Goal: Task Accomplishment & Management: Complete application form

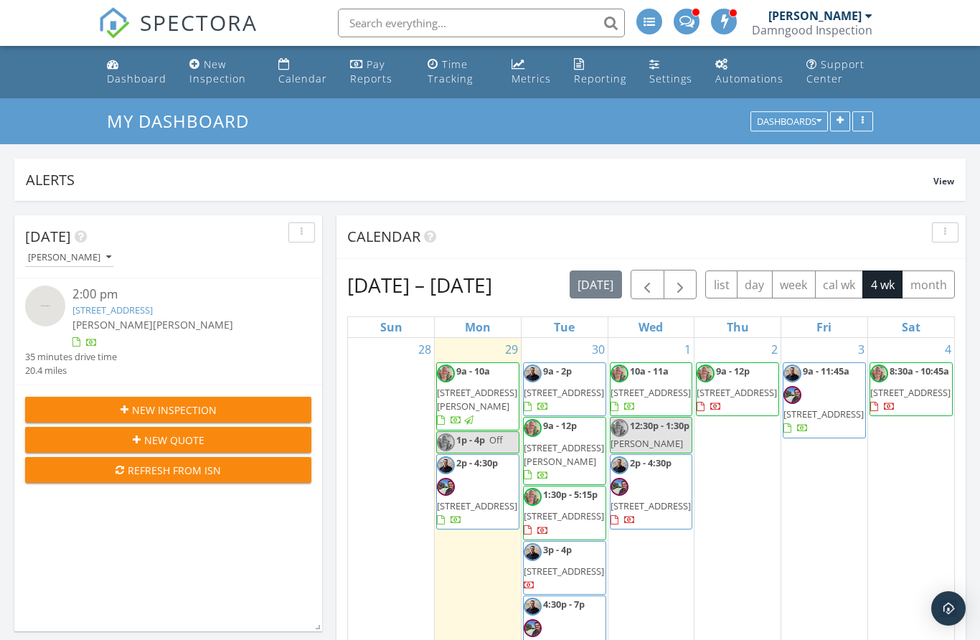
scroll to position [1879, 980]
click at [656, 351] on div "1 10a - 11a 2220 NW 33rd Terrace, Coconut Creek 33066 12:30p - 1:30p Alex mold …" at bounding box center [651, 505] width 86 height 335
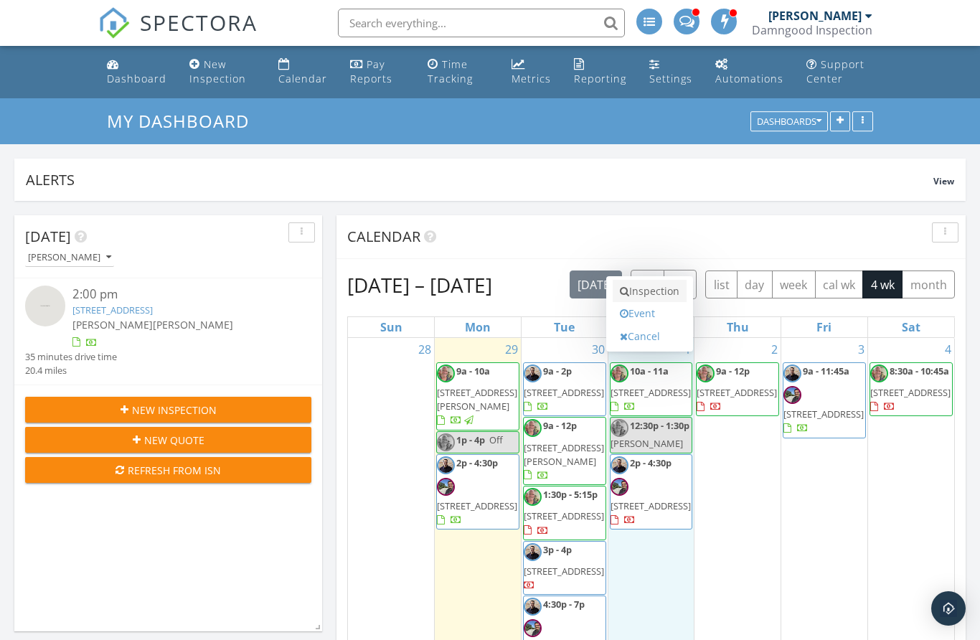
click at [648, 293] on link "Inspection" at bounding box center [649, 291] width 74 height 23
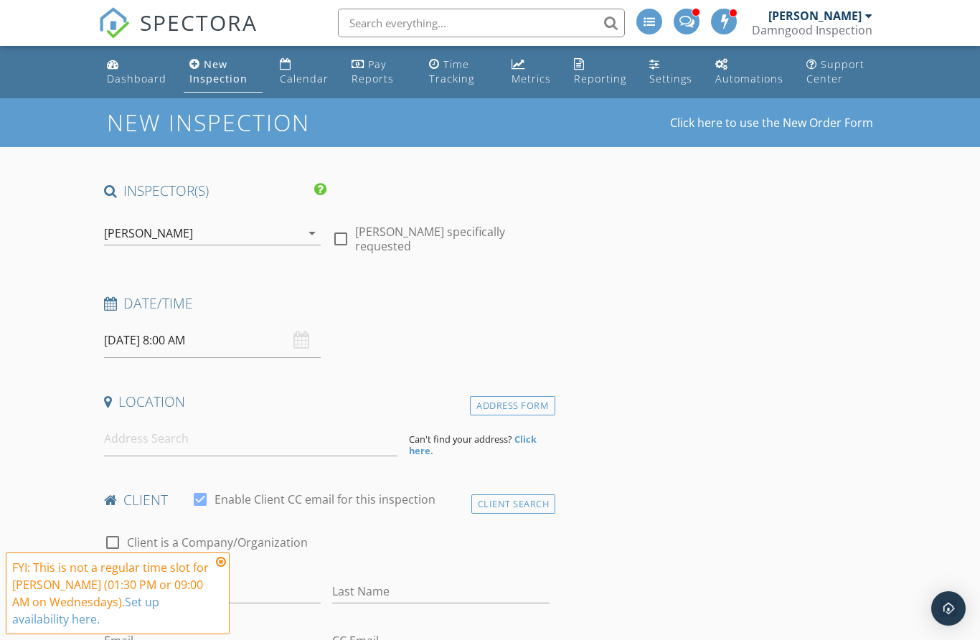
click at [187, 242] on div "[PERSON_NAME]" at bounding box center [202, 233] width 197 height 23
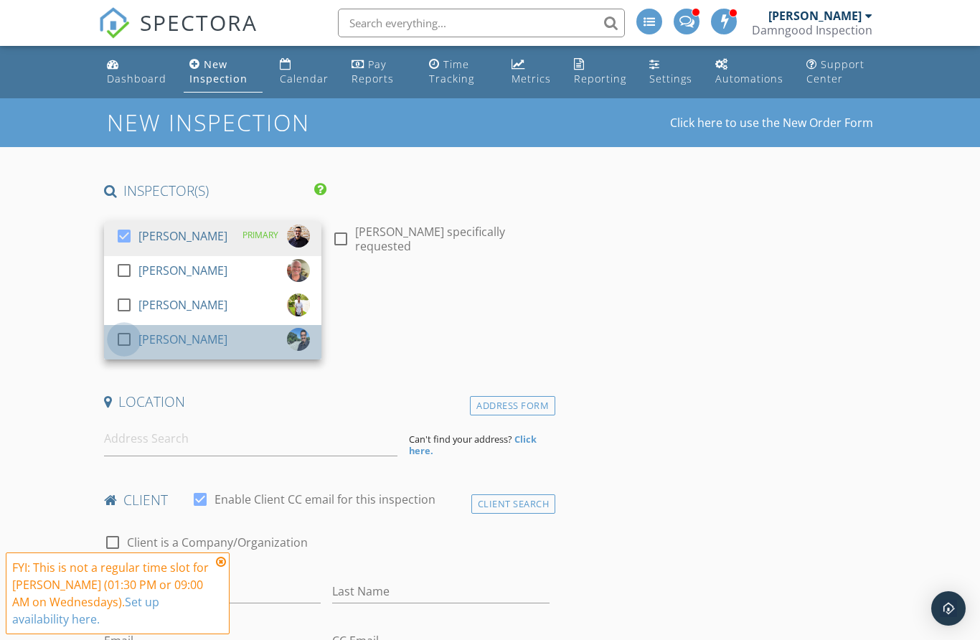
click at [119, 343] on div at bounding box center [124, 339] width 24 height 24
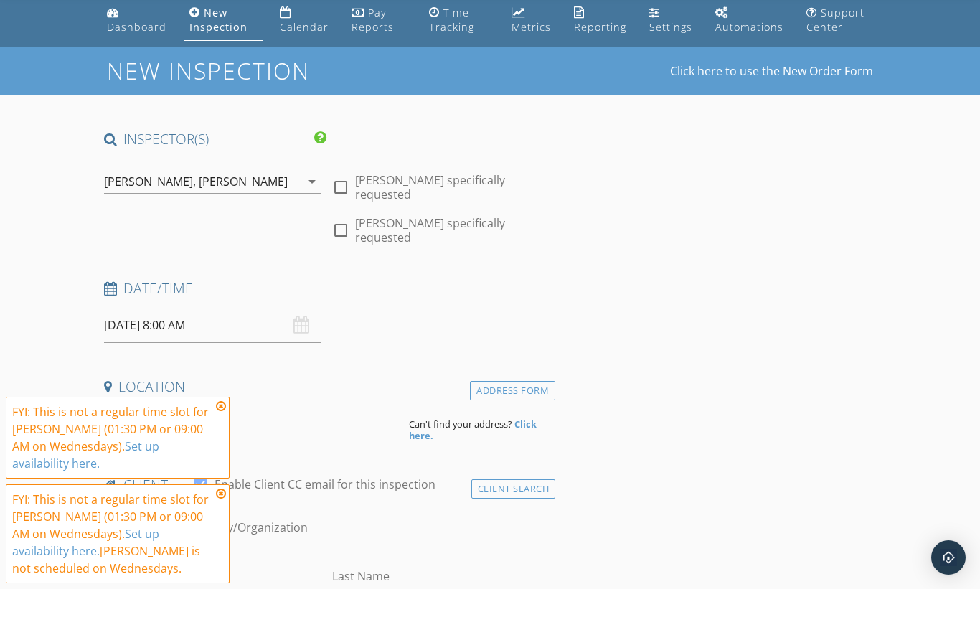
scroll to position [9, 0]
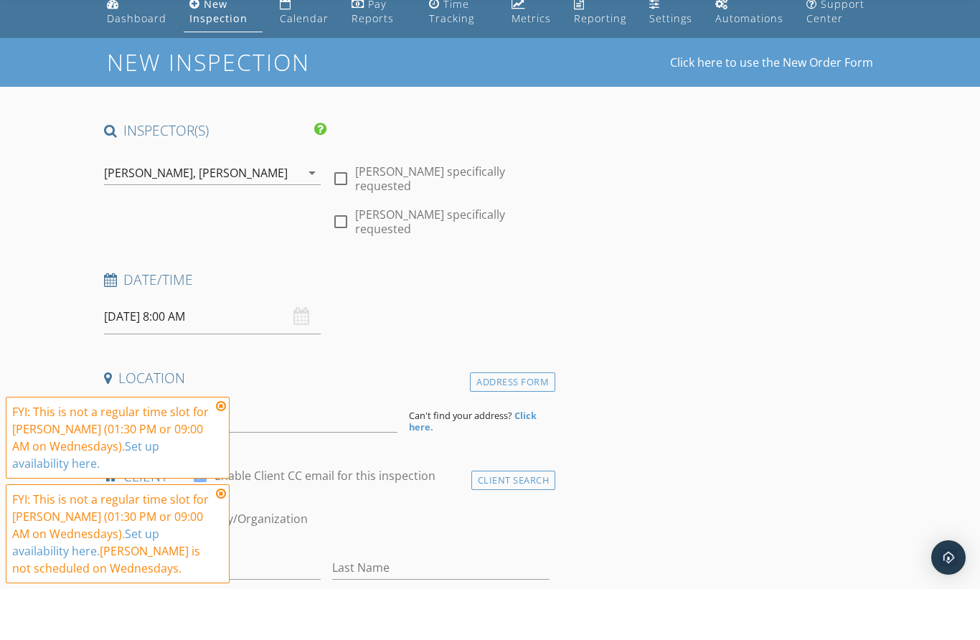
click at [162, 350] on input "10/01/2025 8:00 AM" at bounding box center [212, 367] width 217 height 35
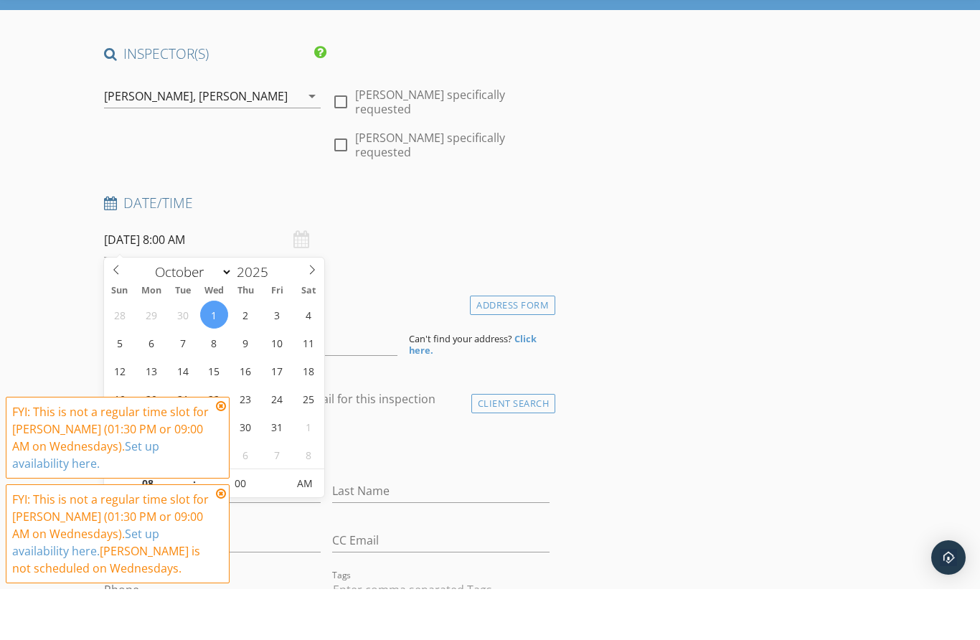
scroll to position [183, 0]
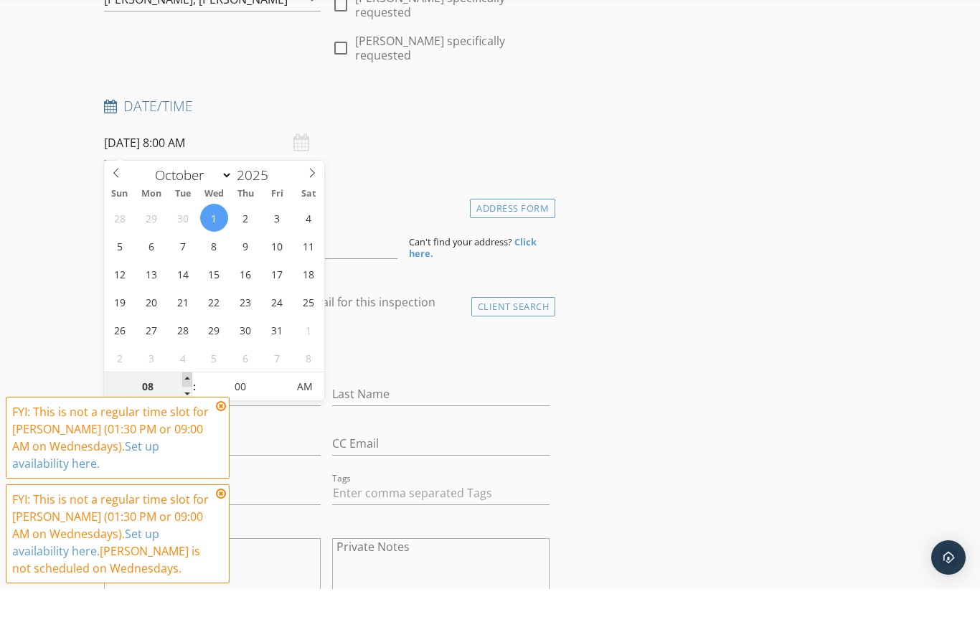
type input "09"
type input "10/01/2025 9:00 AM"
click at [187, 423] on span at bounding box center [187, 430] width 10 height 14
type input "10"
type input "10/01/2025 10:00 AM"
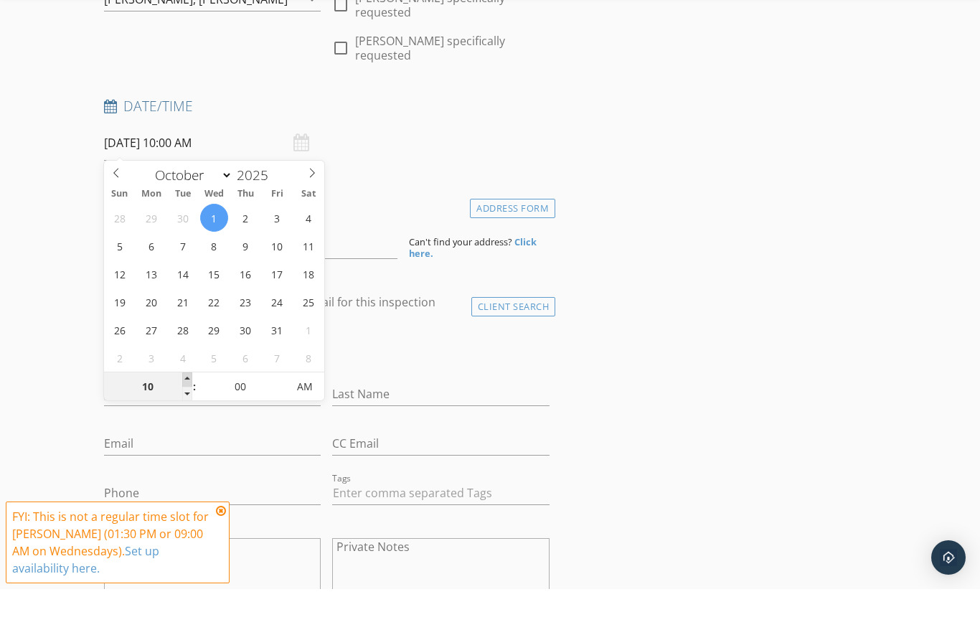
click at [187, 423] on span at bounding box center [187, 430] width 10 height 14
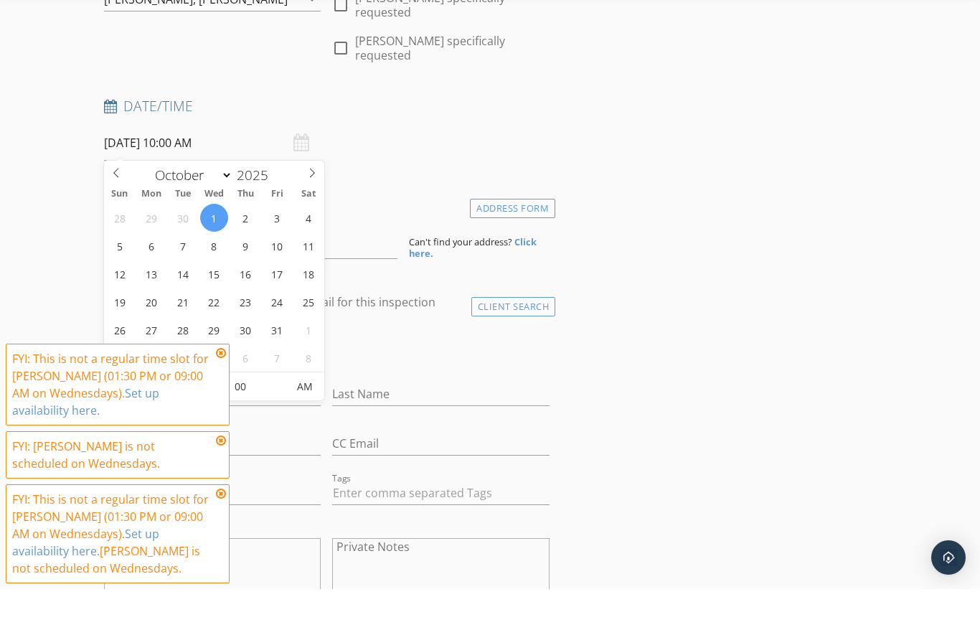
type input "09"
type input "10/01/2025 9:00 AM"
click at [187, 437] on span at bounding box center [187, 444] width 10 height 14
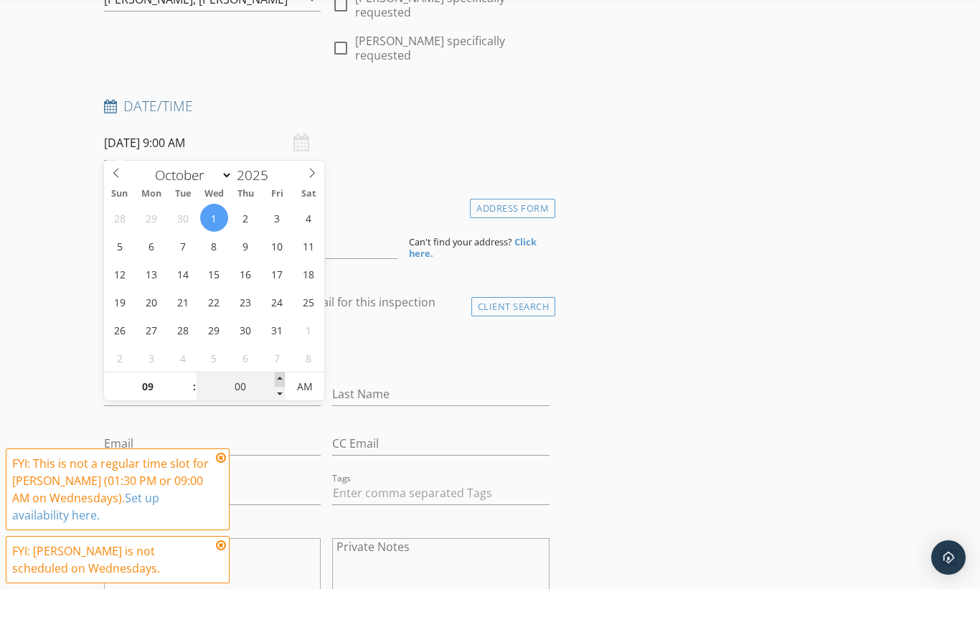
type input "05"
type input "10/01/2025 9:05 AM"
click at [276, 423] on span at bounding box center [280, 430] width 10 height 14
type input "10"
type input "10/01/2025 9:10 AM"
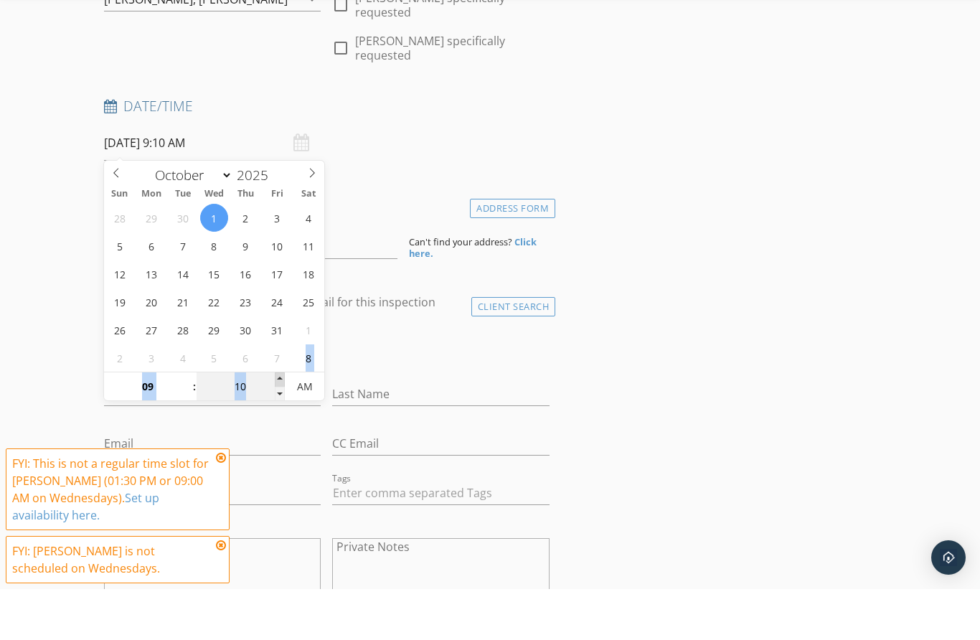
click at [276, 423] on span at bounding box center [280, 430] width 10 height 14
type input "15"
type input "10/01/2025 9:15 AM"
click at [276, 423] on span at bounding box center [280, 430] width 10 height 14
type input "20"
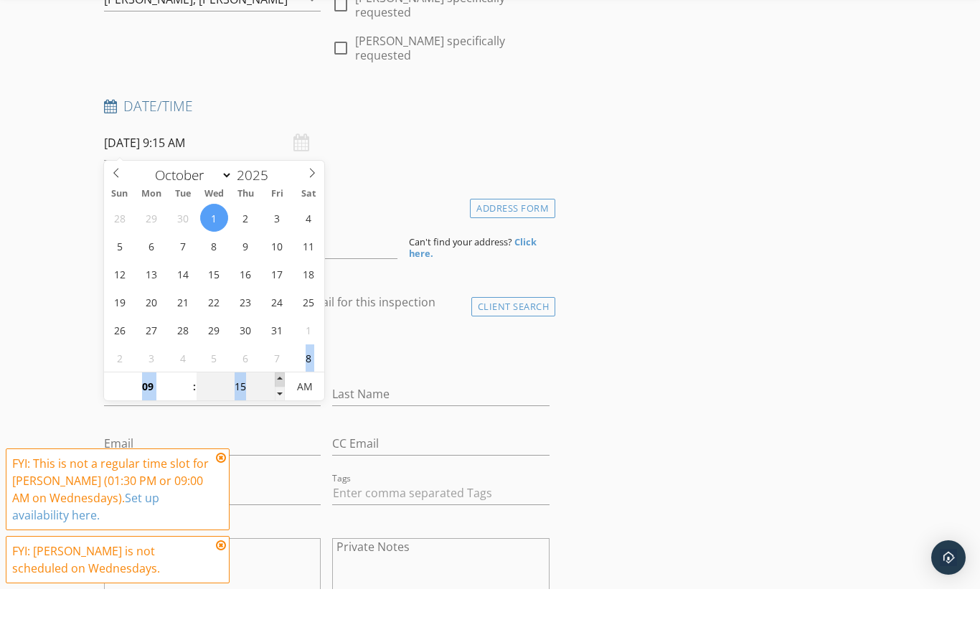
type input "10/01/2025 9:20 AM"
click at [276, 423] on span at bounding box center [280, 430] width 10 height 14
type input "25"
type input "10/01/2025 9:25 AM"
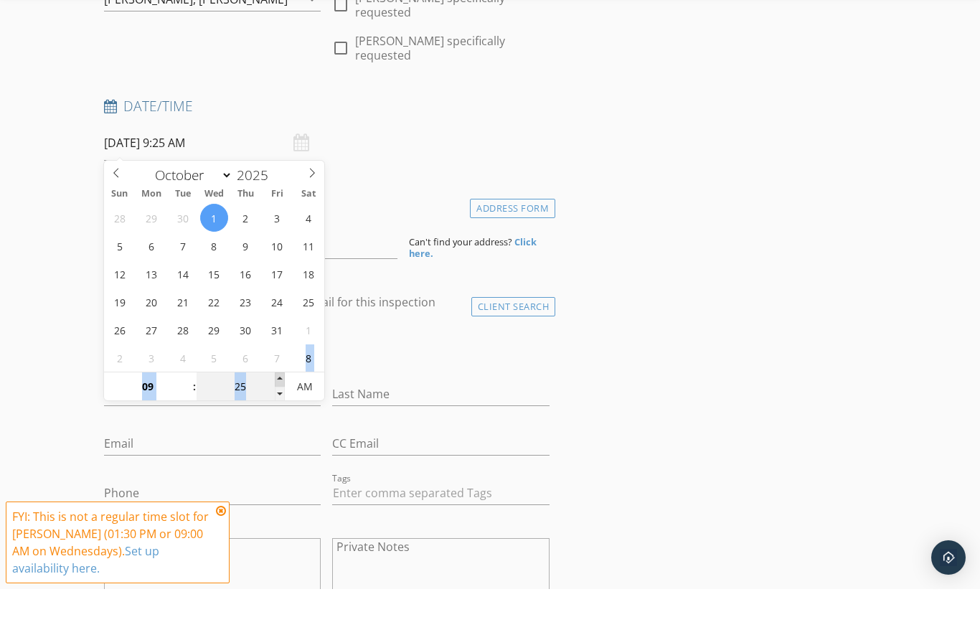
click at [276, 423] on span at bounding box center [280, 430] width 10 height 14
type input "30"
type input "10/01/2025 9:30 AM"
click at [276, 423] on span at bounding box center [280, 430] width 10 height 14
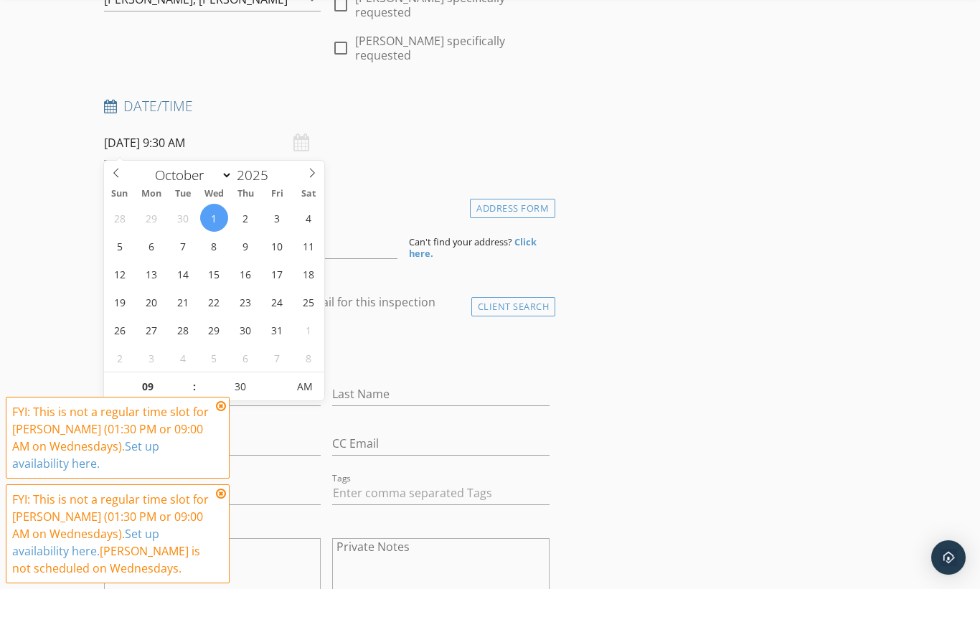
click at [379, 384] on div "check_box_outline_blank Client is a Company/Organization" at bounding box center [326, 402] width 445 height 37
click at [220, 462] on icon at bounding box center [221, 456] width 10 height 11
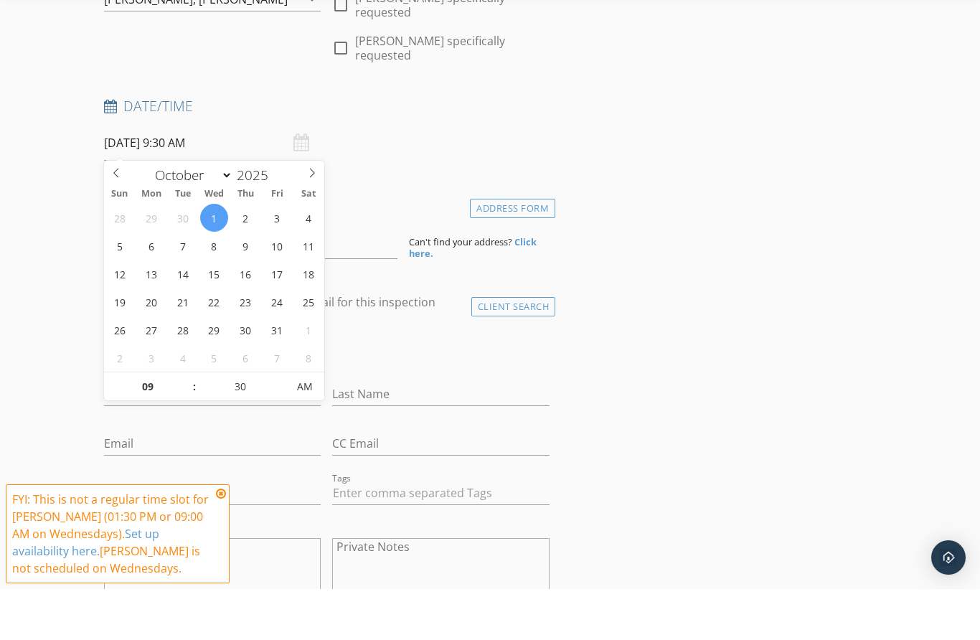
click at [222, 550] on icon at bounding box center [221, 544] width 10 height 11
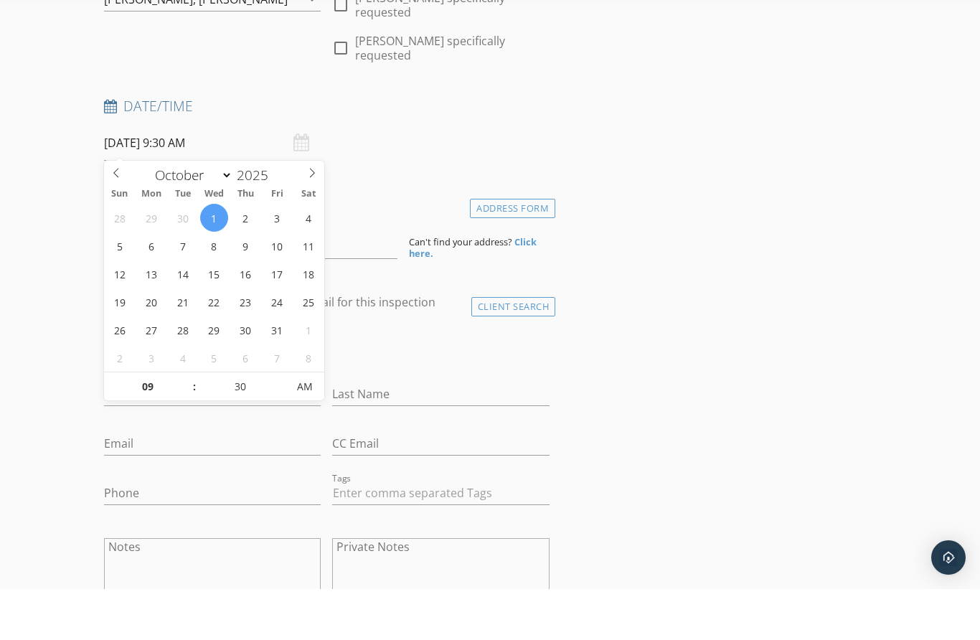
drag, startPoint x: 220, startPoint y: 544, endPoint x: 681, endPoint y: 381, distance: 488.7
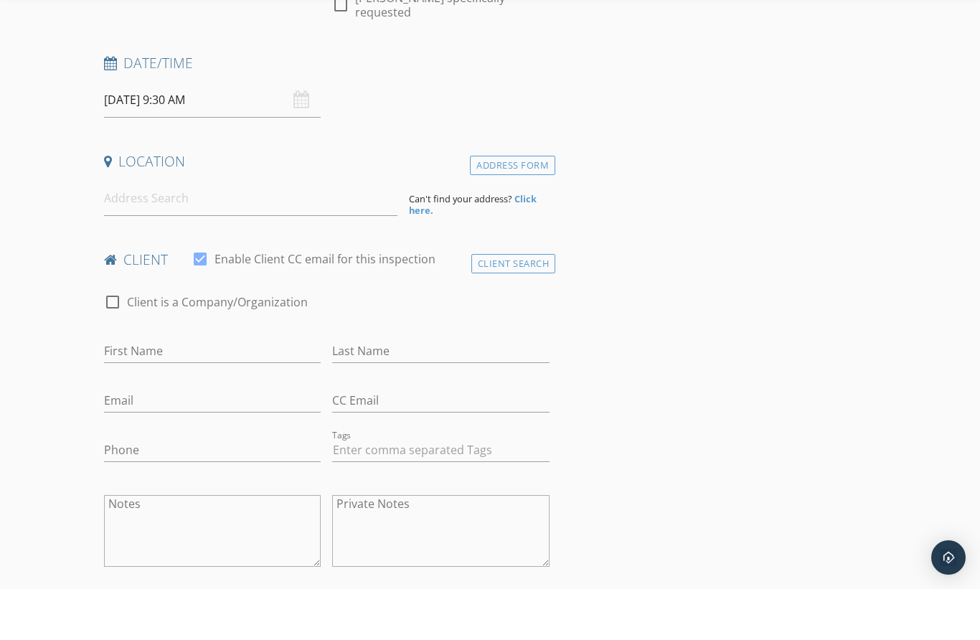
scroll to position [228, 0]
click at [231, 544] on textarea "Notes" at bounding box center [212, 580] width 217 height 72
paste textarea "Alex Antonucci Demetrio aadvrb@gmail.com 11206 Pixie mandarin ct -winter Garden…"
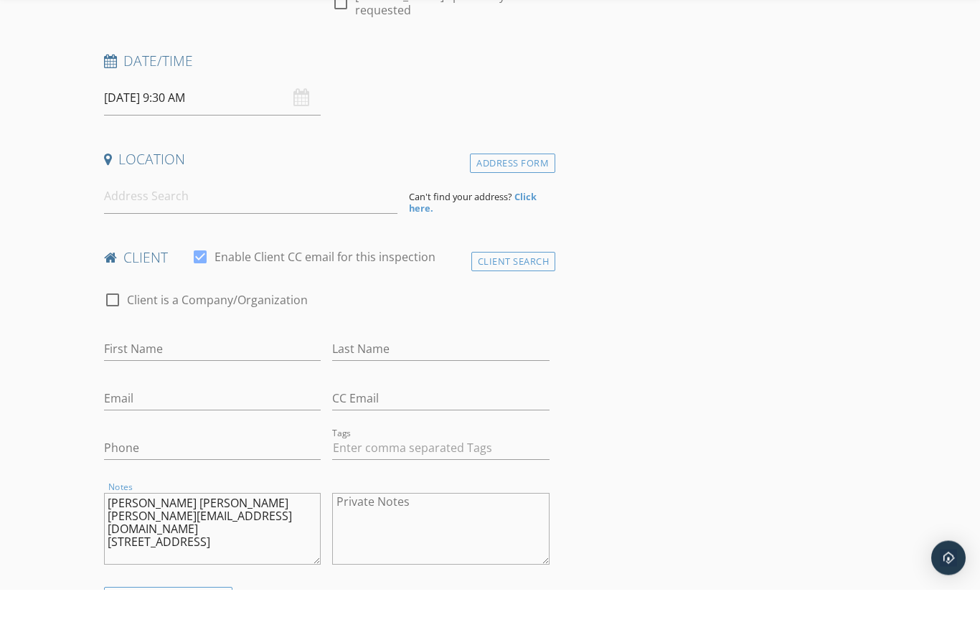
click at [247, 544] on textarea "Alex Antonucci Demetrio aadvrb@gmail.com 11206 Pixie mandarin ct -winter Garden…" at bounding box center [212, 580] width 217 height 72
type textarea "aadvrb@gmail.com 11206 Pixie mandarin ct -winter Garden Zipcode 34787"
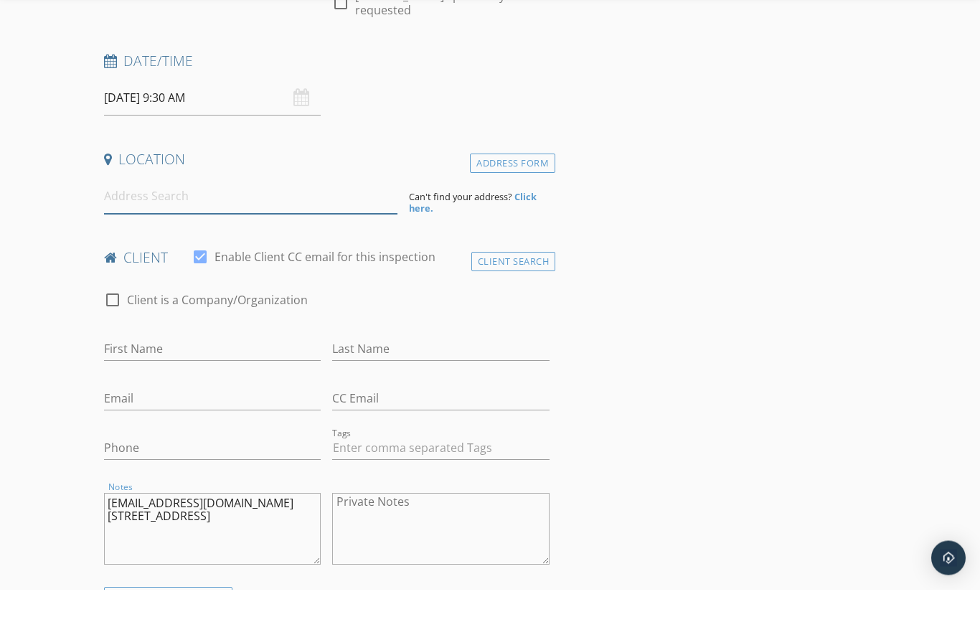
click at [153, 229] on input at bounding box center [250, 246] width 293 height 35
click at [124, 388] on input "First Name" at bounding box center [212, 400] width 217 height 24
paste input "[PERSON_NAME] [PERSON_NAME]"
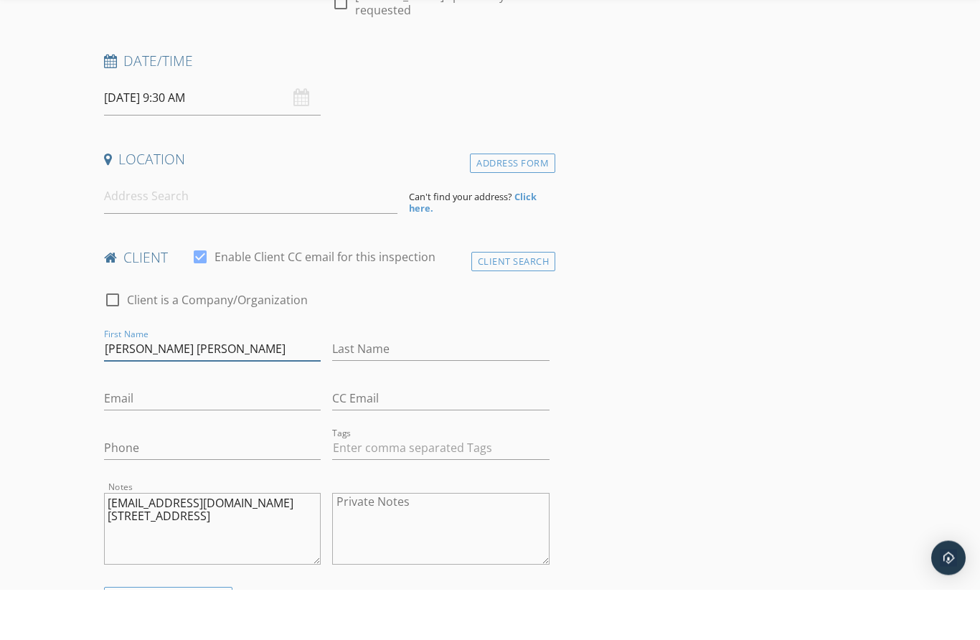
click at [223, 388] on input "[PERSON_NAME] [PERSON_NAME]" at bounding box center [212, 400] width 217 height 24
type input "[PERSON_NAME]"
paste input "[PERSON_NAME]"
type input "[PERSON_NAME]"
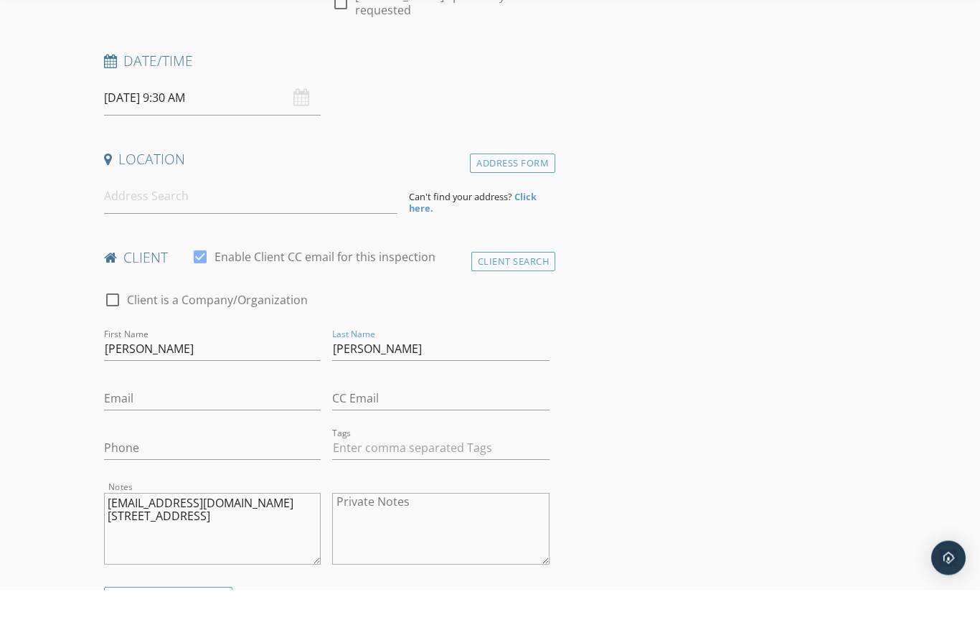
click at [224, 544] on textarea "aadvrb@gmail.com 11206 Pixie mandarin ct -winter Garden Zipcode 34787" at bounding box center [212, 580] width 217 height 72
type textarea "11206 Pixie mandarin ct -winter Garden Zipcode 34787"
click at [161, 437] on input "Email" at bounding box center [212, 449] width 217 height 24
paste input "[EMAIL_ADDRESS][DOMAIN_NAME]"
type input "[EMAIL_ADDRESS][DOMAIN_NAME]"
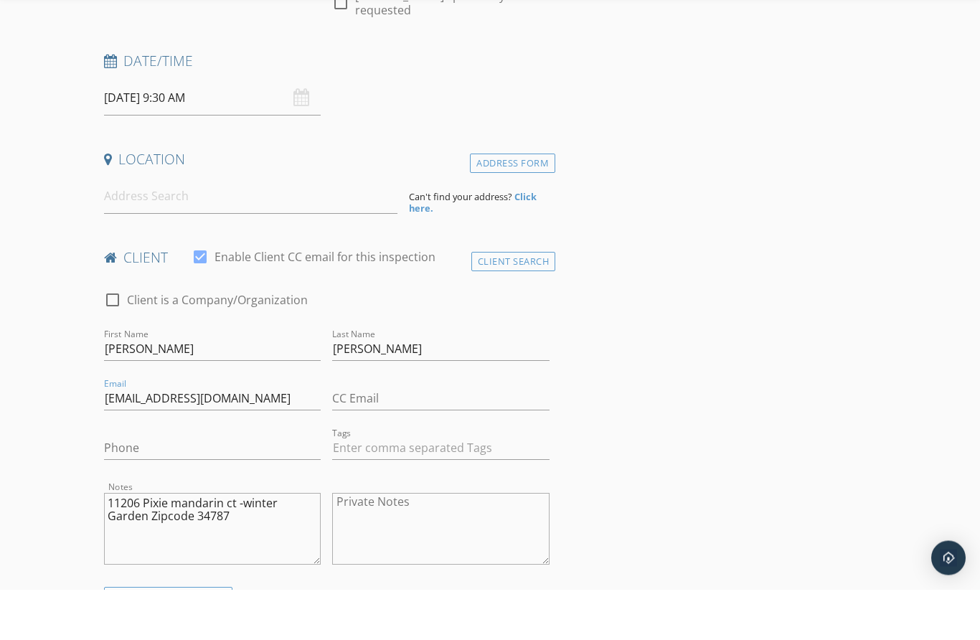
click at [233, 544] on textarea "11206 Pixie mandarin ct -winter Garden Zipcode 34787" at bounding box center [212, 580] width 217 height 72
type textarea "-winter Garden Zipcode 34787"
click at [231, 229] on input at bounding box center [250, 246] width 293 height 35
paste input "11206 Pixie mandarin ct"
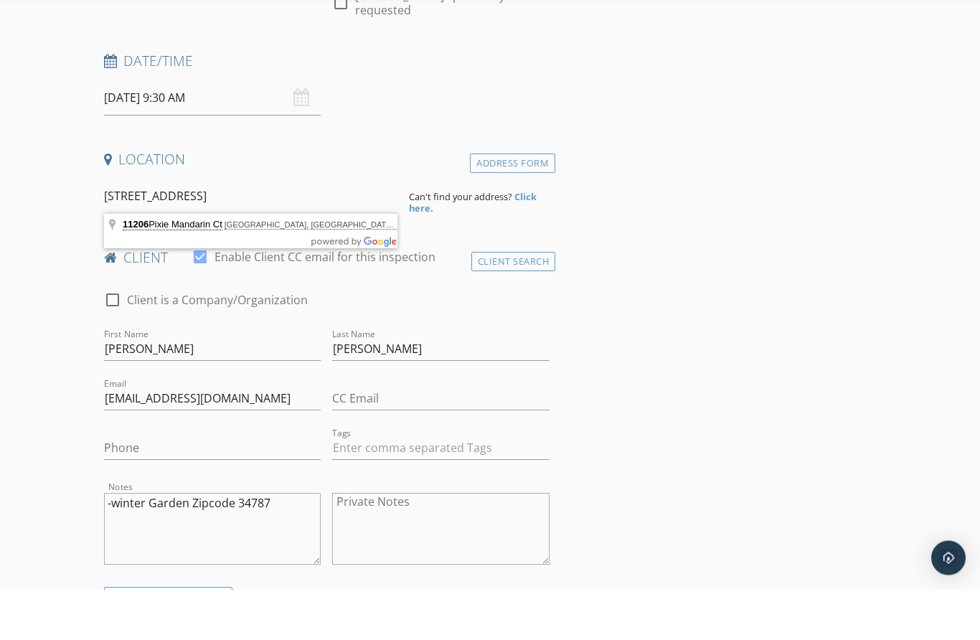
type input "11206 Pixie Mandarin Ct, Winter Garden, FL, USA"
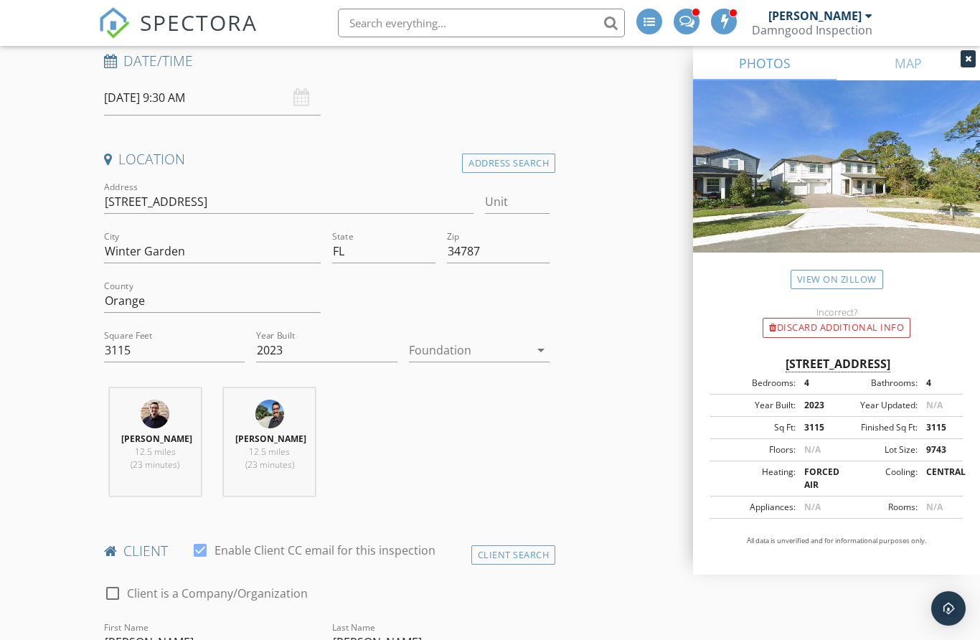
click at [485, 352] on div at bounding box center [469, 349] width 120 height 23
click at [450, 425] on div "Slab" at bounding box center [479, 422] width 118 height 17
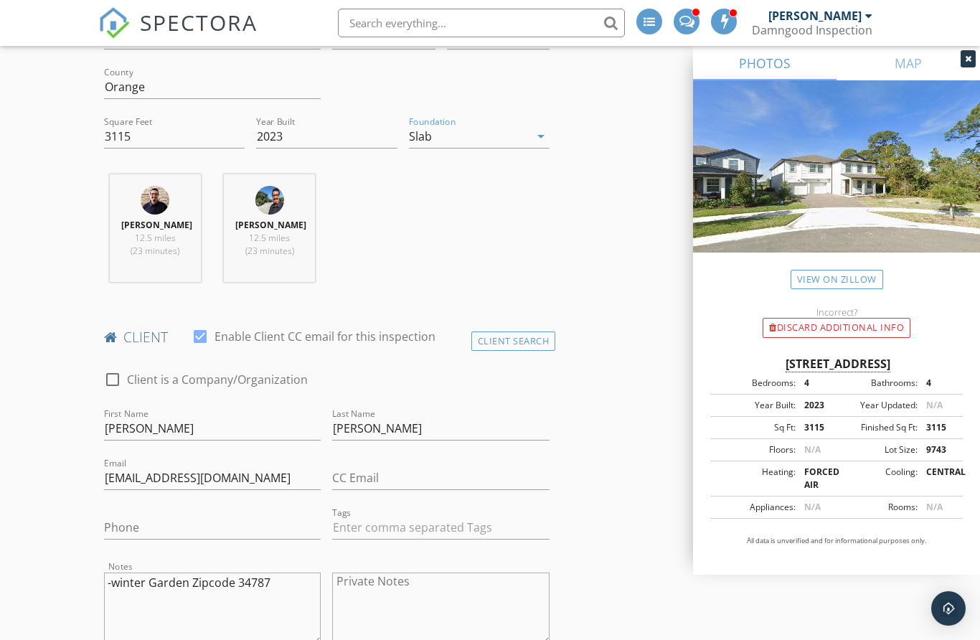
scroll to position [532, 0]
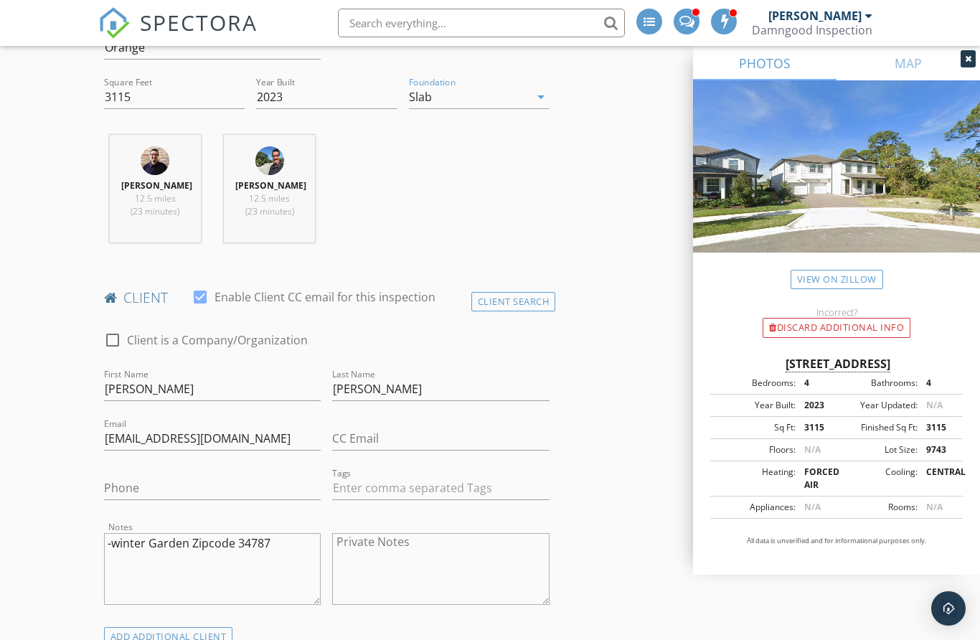
drag, startPoint x: 460, startPoint y: 283, endPoint x: 652, endPoint y: 345, distance: 201.8
click at [194, 490] on input "Phone" at bounding box center [212, 488] width 217 height 24
paste input "140-728-4836"
click at [110, 499] on input "140-728-4836" at bounding box center [212, 489] width 217 height 24
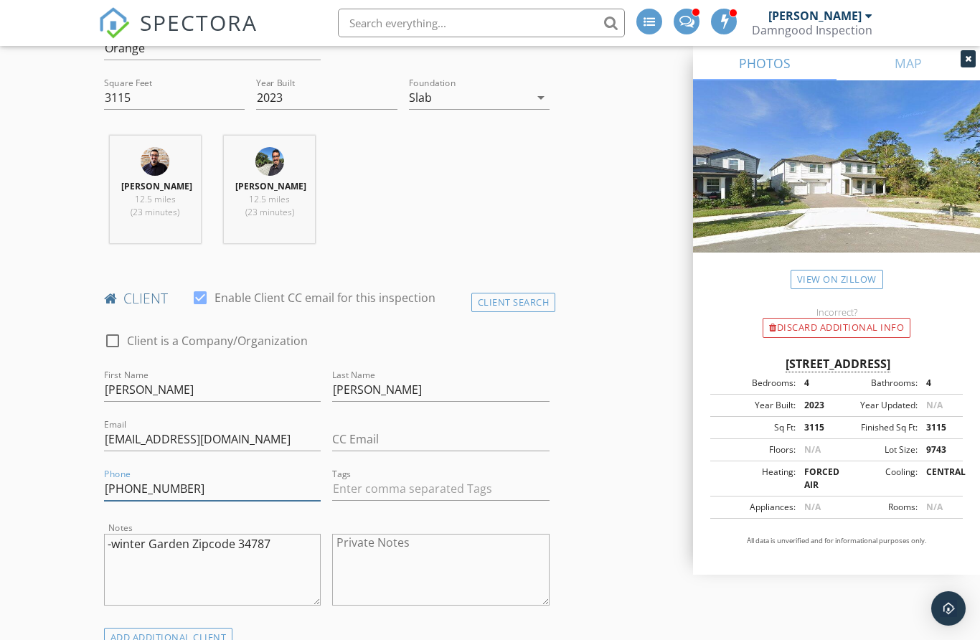
type input "[PHONE_NUMBER]"
click at [259, 591] on textarea "-winter Garden Zipcode 34787" at bounding box center [212, 569] width 217 height 72
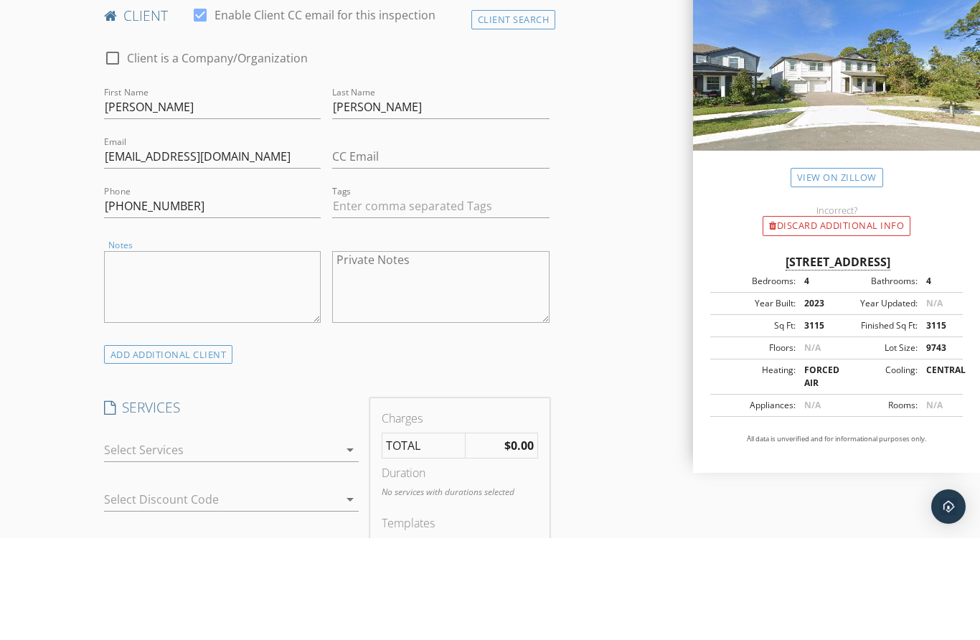
click at [242, 540] on div at bounding box center [221, 551] width 235 height 23
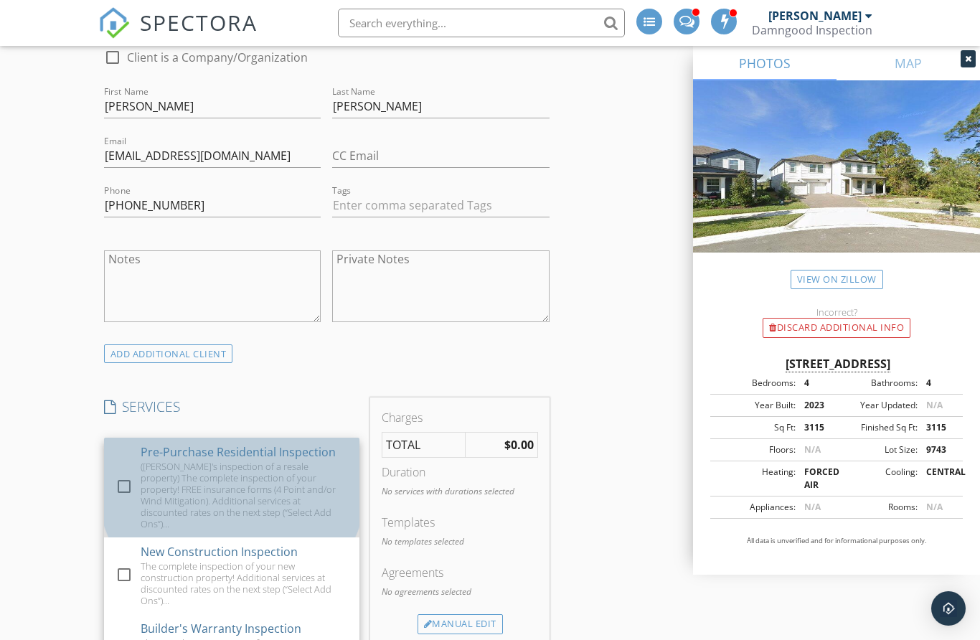
click at [206, 457] on div "Pre-Purchase Residential Inspection" at bounding box center [238, 451] width 195 height 17
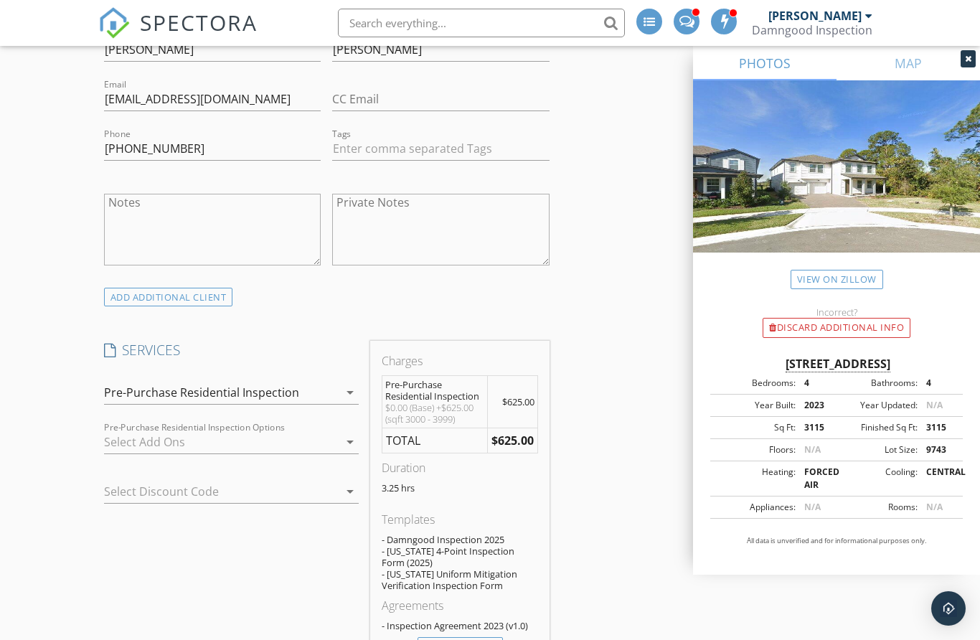
scroll to position [907, 0]
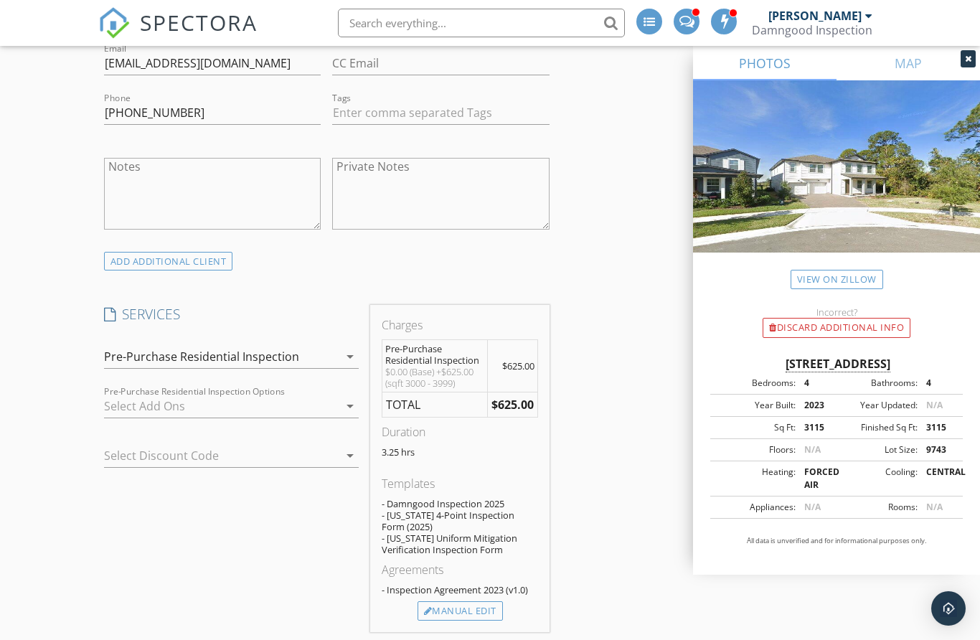
click at [158, 417] on div at bounding box center [221, 405] width 235 height 23
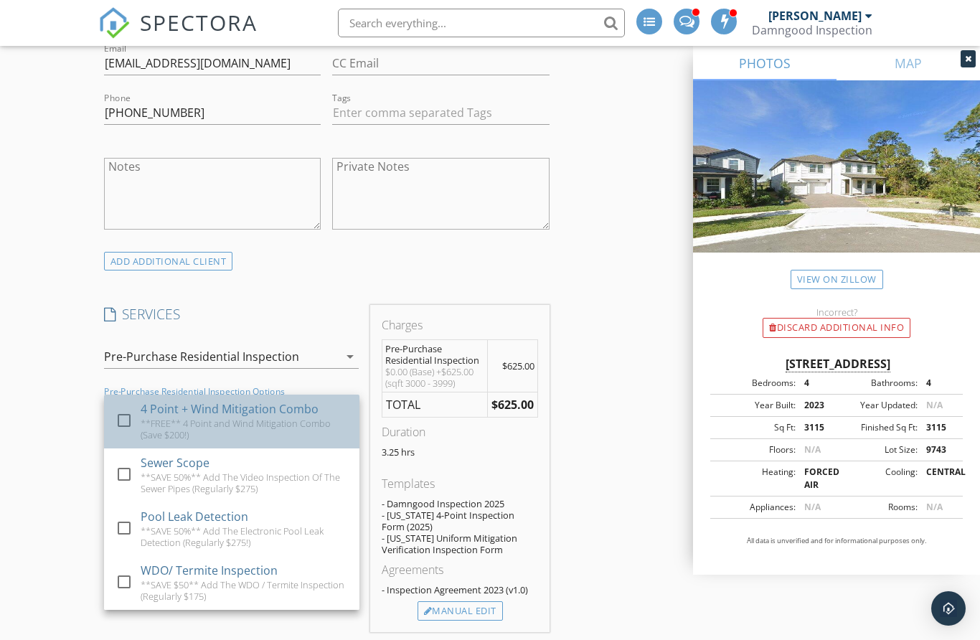
click at [152, 431] on div "**FREE** 4 Point and Wind Mitigation Combo (Save $200!)" at bounding box center [244, 428] width 207 height 23
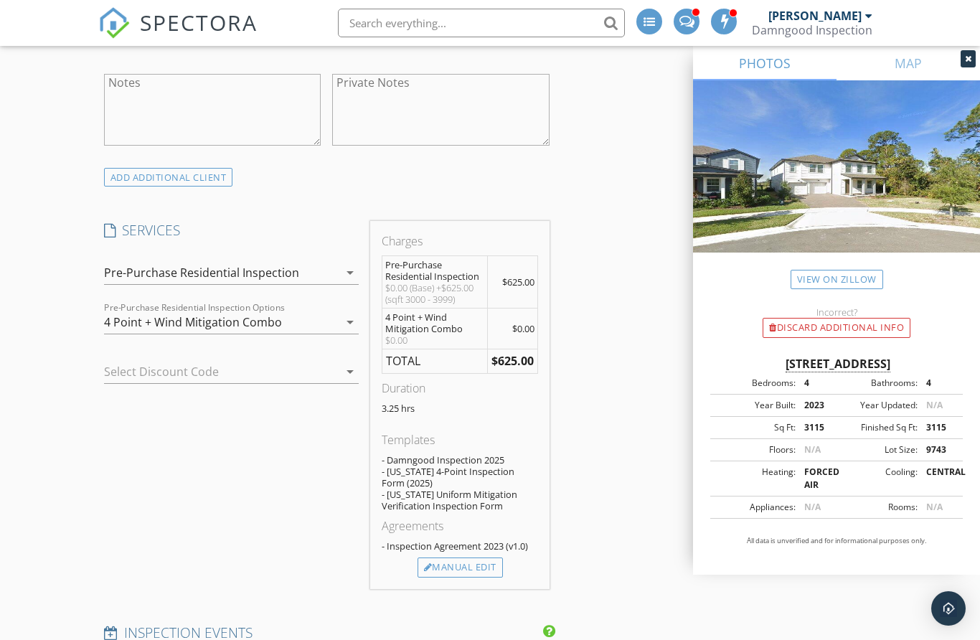
scroll to position [992, 0]
click at [197, 375] on div at bounding box center [211, 370] width 215 height 23
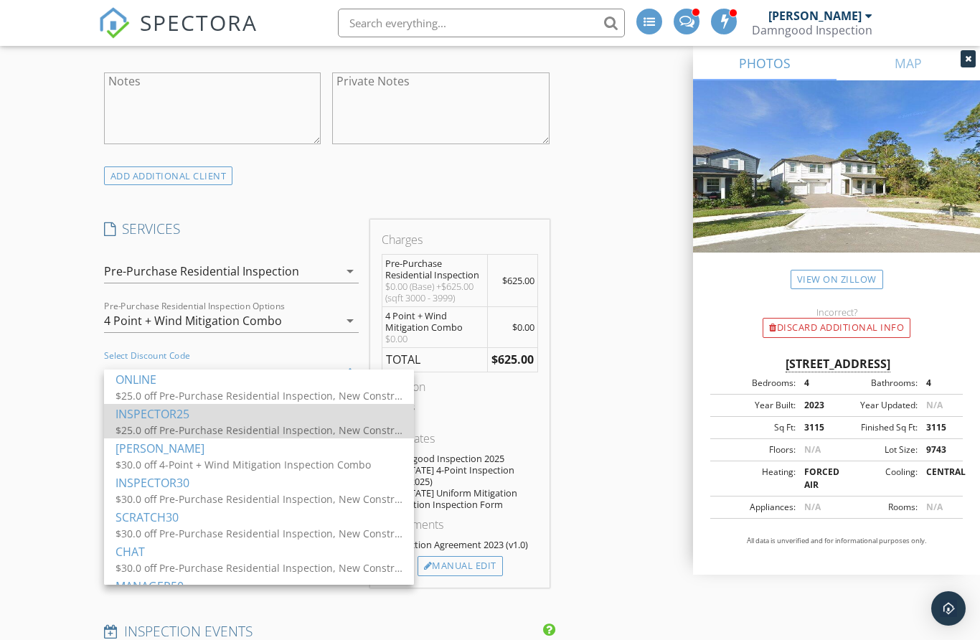
click at [143, 421] on div "INSPECTOR25" at bounding box center [258, 413] width 287 height 17
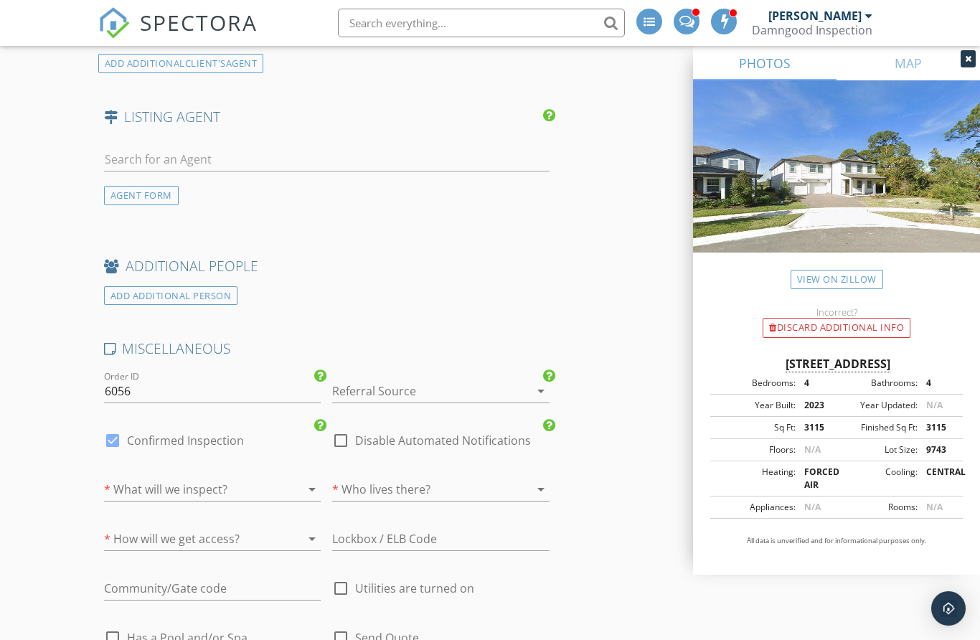
scroll to position [2002, 0]
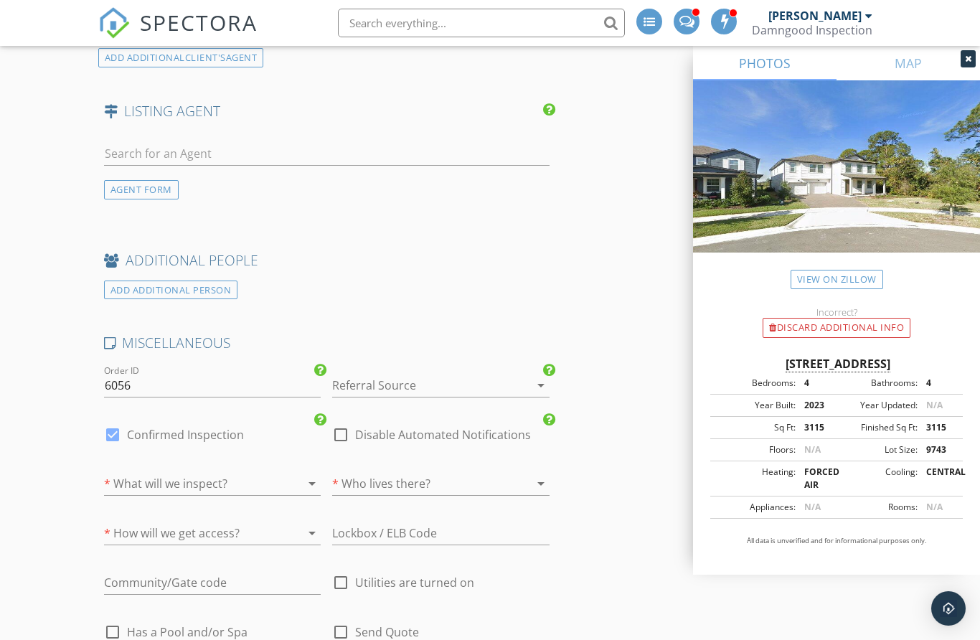
click at [459, 391] on div at bounding box center [420, 385] width 177 height 23
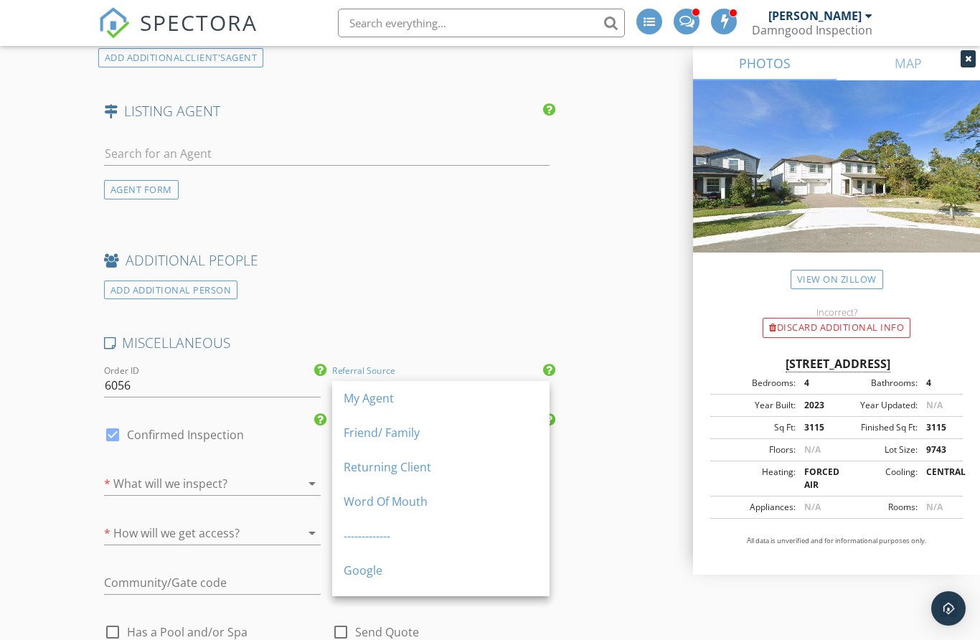
click at [442, 396] on div "My Agent" at bounding box center [440, 397] width 194 height 17
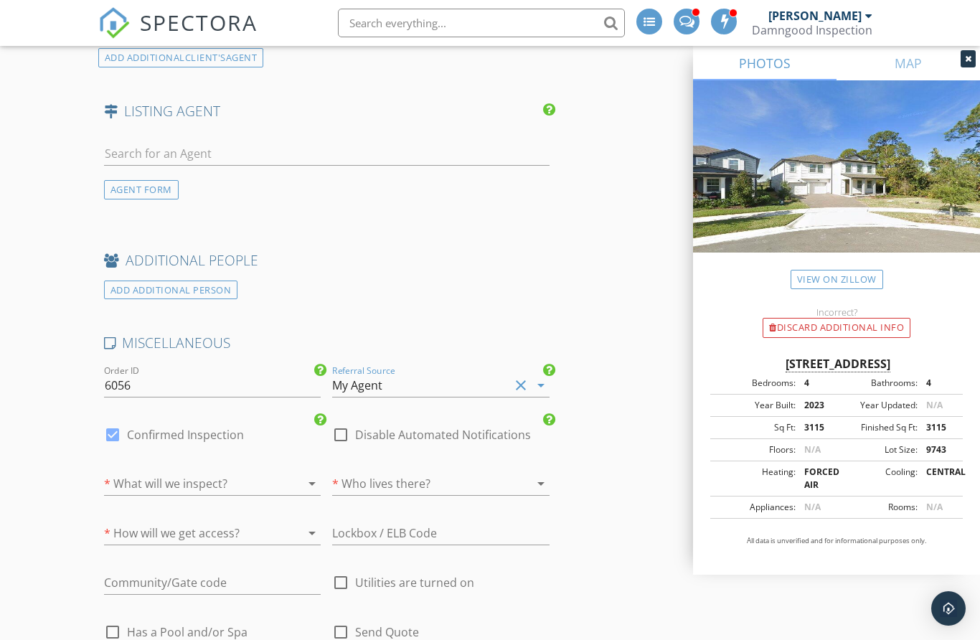
click at [427, 396] on div "My Agent" at bounding box center [420, 385] width 177 height 23
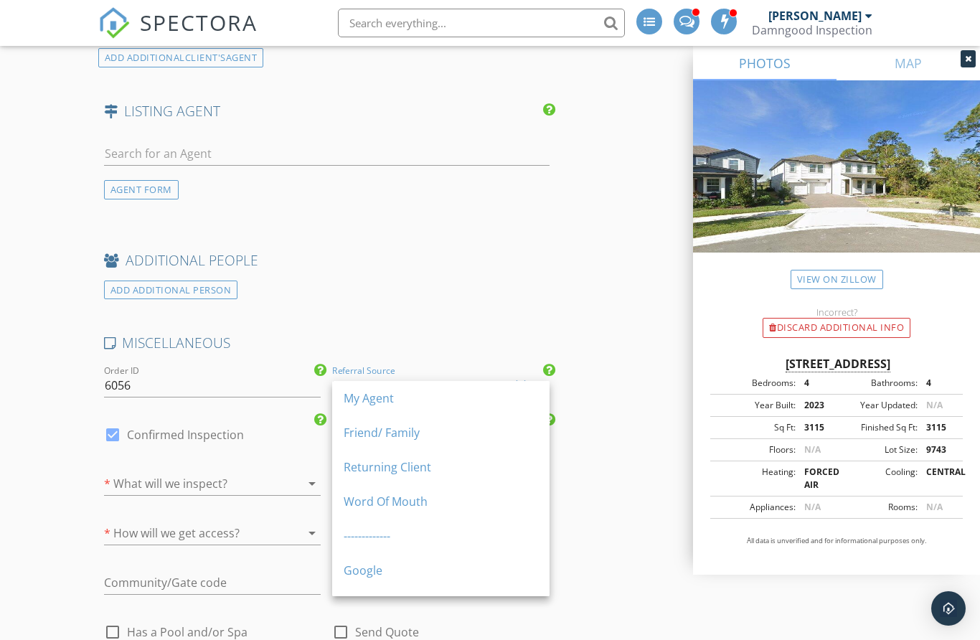
click at [418, 432] on div "Friend/ Family" at bounding box center [440, 432] width 194 height 17
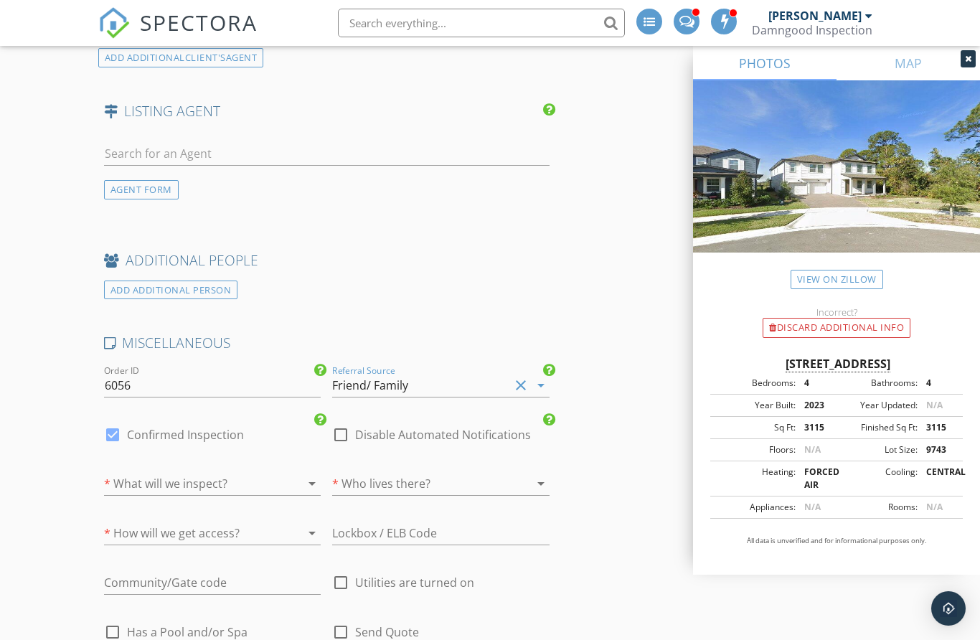
click at [236, 495] on div at bounding box center [192, 483] width 177 height 23
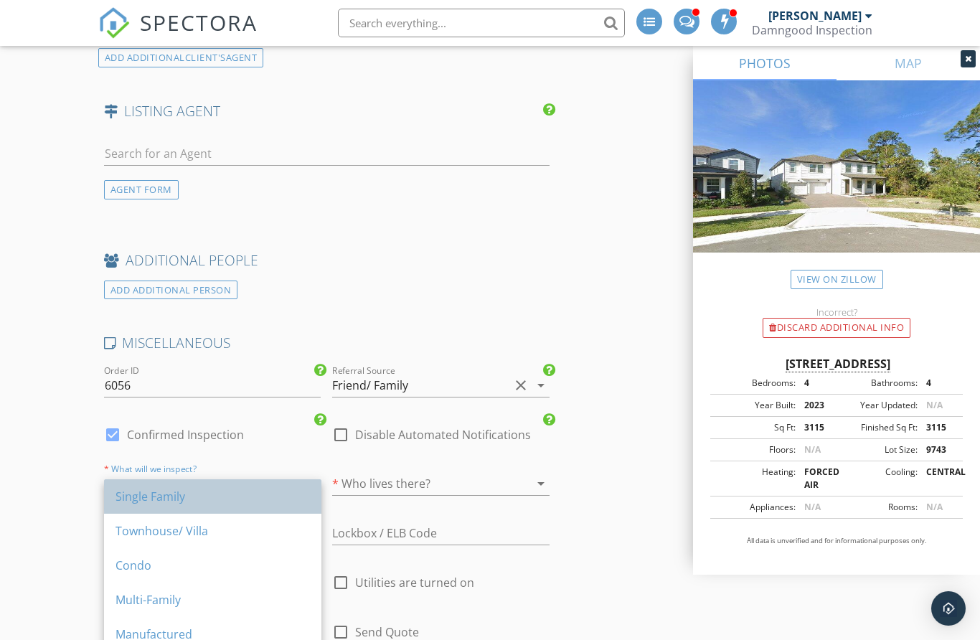
click at [232, 498] on div "Single Family" at bounding box center [212, 496] width 194 height 17
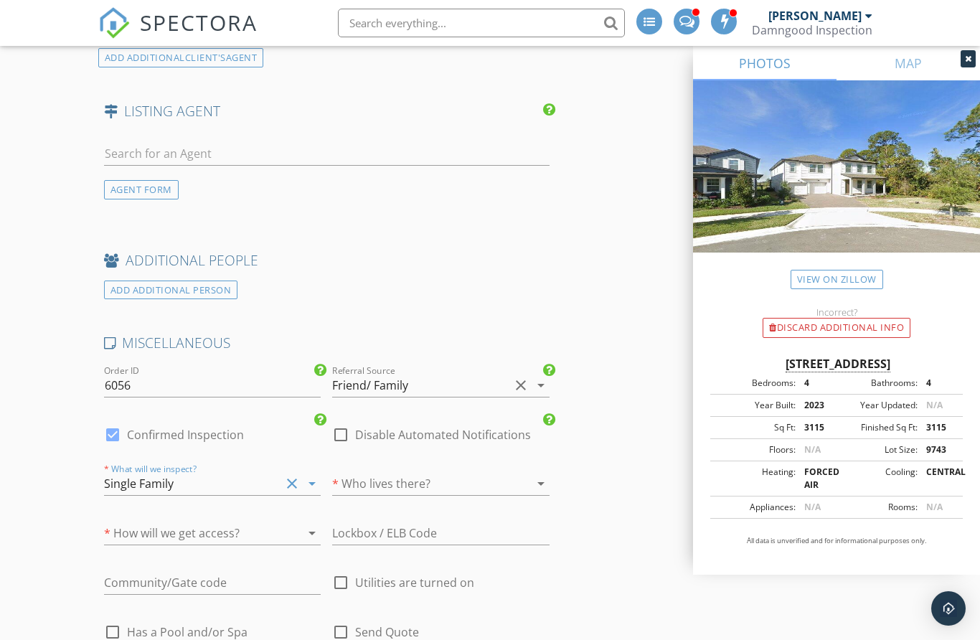
click at [392, 489] on div at bounding box center [420, 483] width 177 height 23
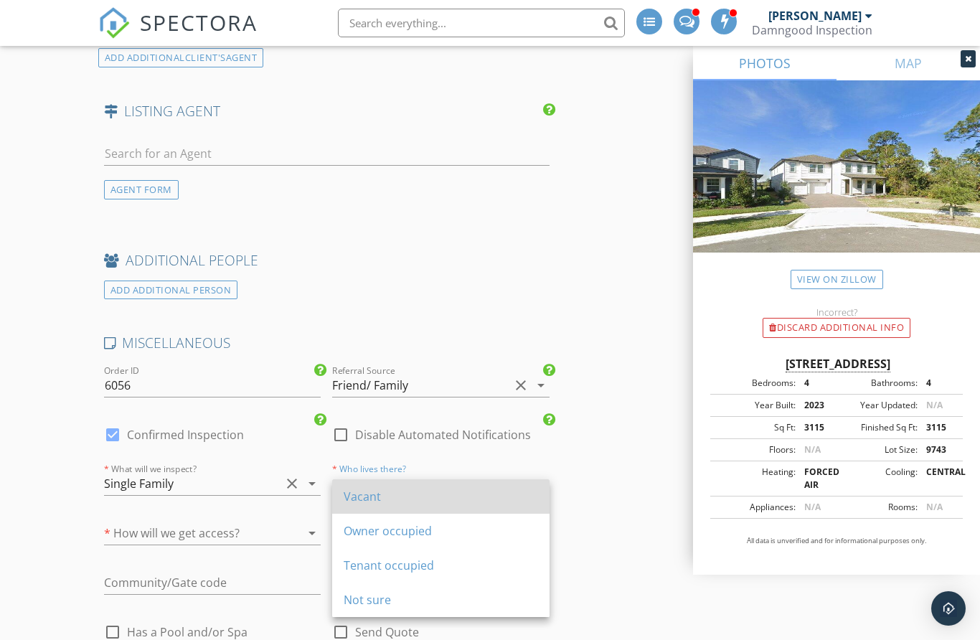
click at [384, 495] on div "Vacant" at bounding box center [440, 496] width 194 height 17
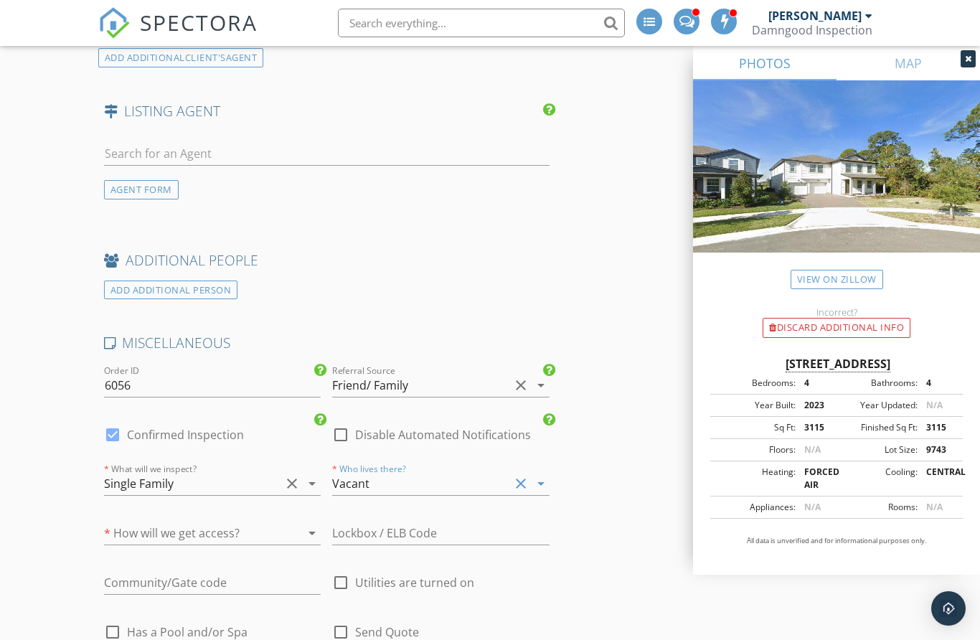
click at [293, 536] on div at bounding box center [291, 532] width 17 height 17
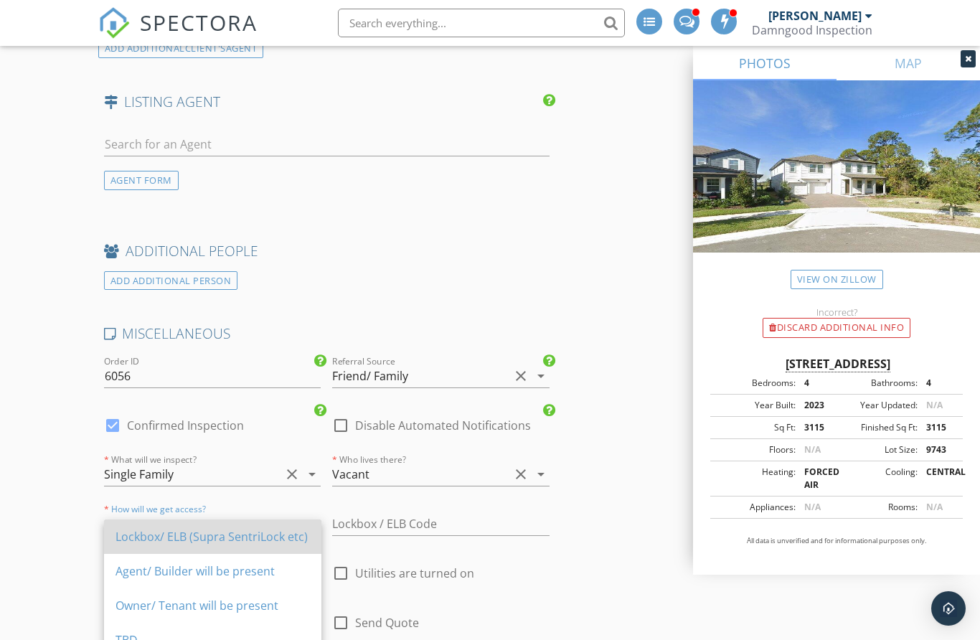
scroll to position [2013, 0]
click at [288, 538] on div "Lockbox/ ELB (Supra SentriLock etc)" at bounding box center [212, 534] width 194 height 17
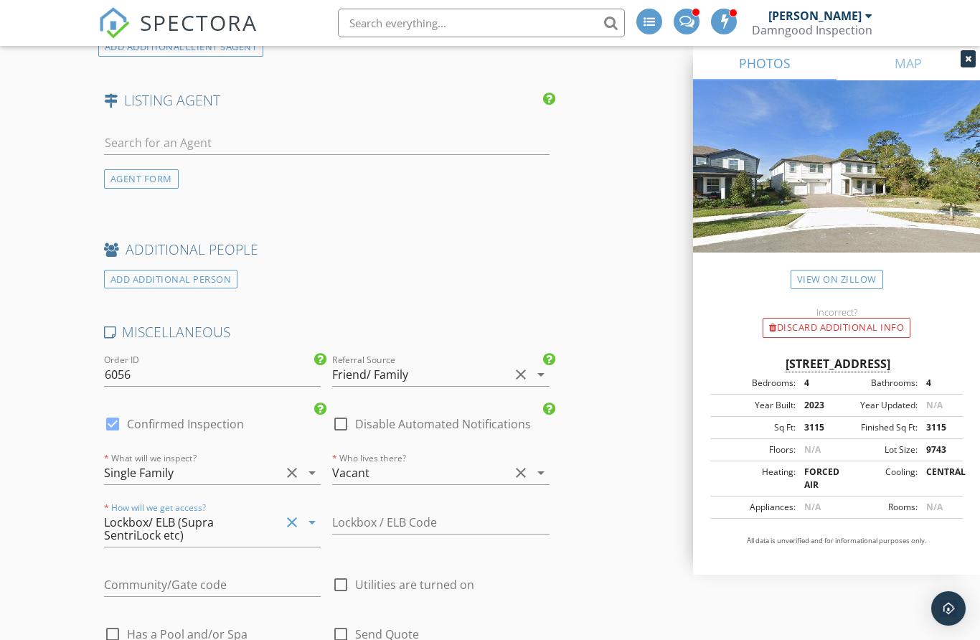
click at [341, 589] on div at bounding box center [340, 584] width 24 height 24
checkbox input "true"
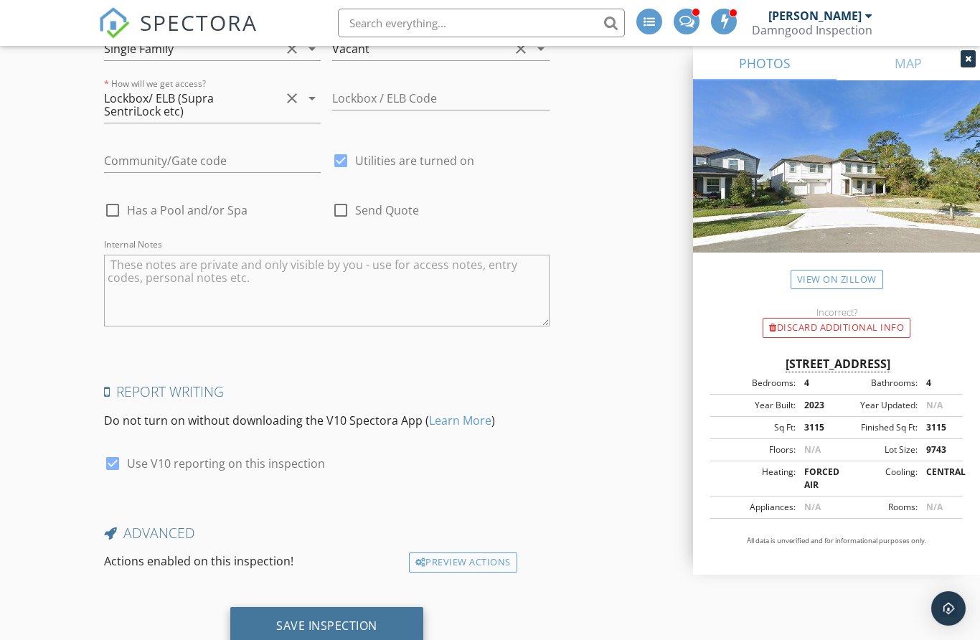
scroll to position [2435, 0]
click at [281, 628] on div "Save Inspection" at bounding box center [326, 627] width 101 height 14
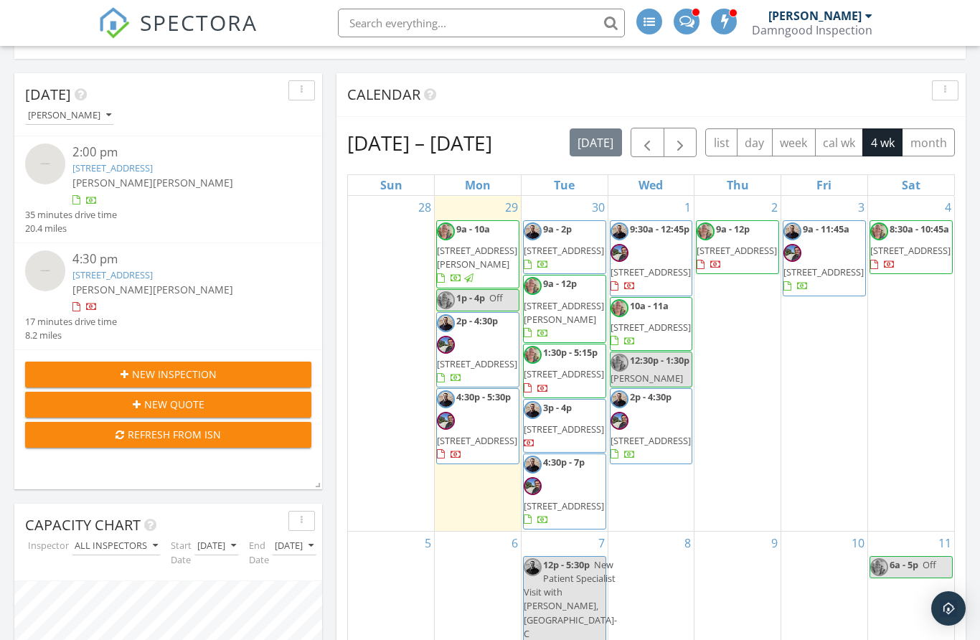
scroll to position [345, 0]
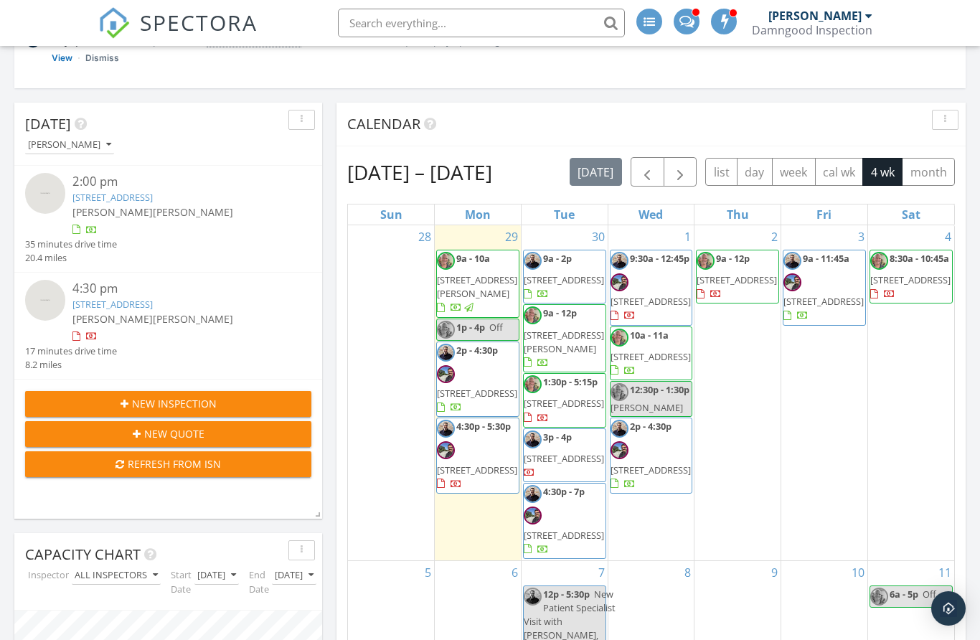
scroll to position [0, 0]
